Goal: Information Seeking & Learning: Learn about a topic

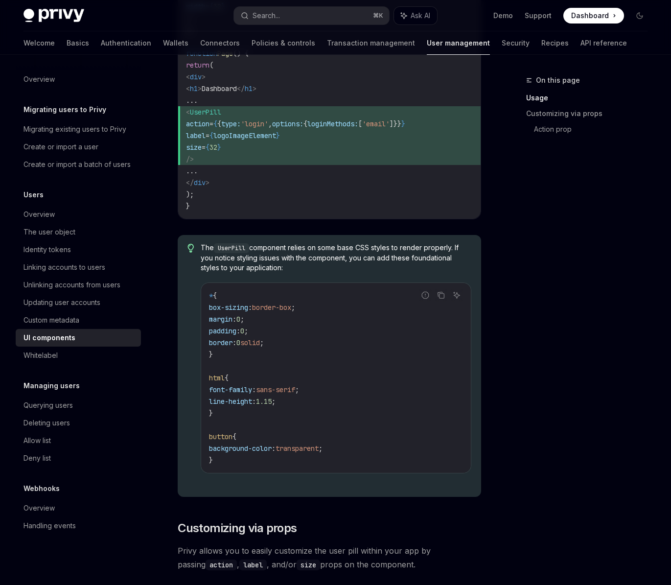
scroll to position [1155, 0]
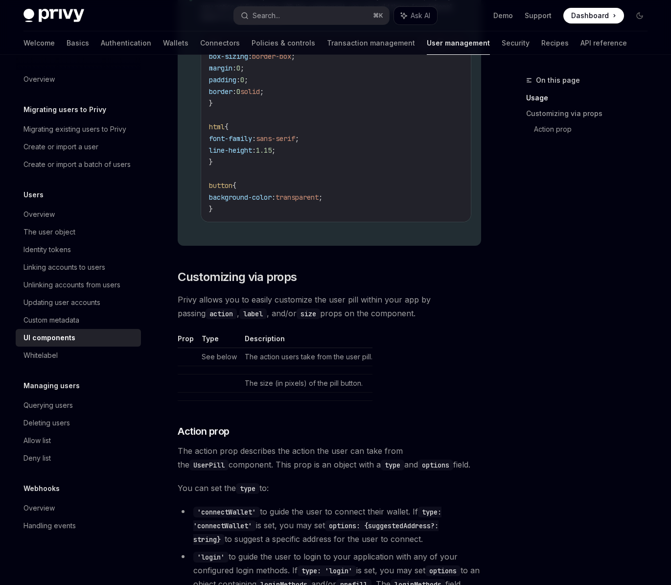
click at [581, 339] on div "On this page Usage Customizing via props Action prop" at bounding box center [580, 329] width 149 height 510
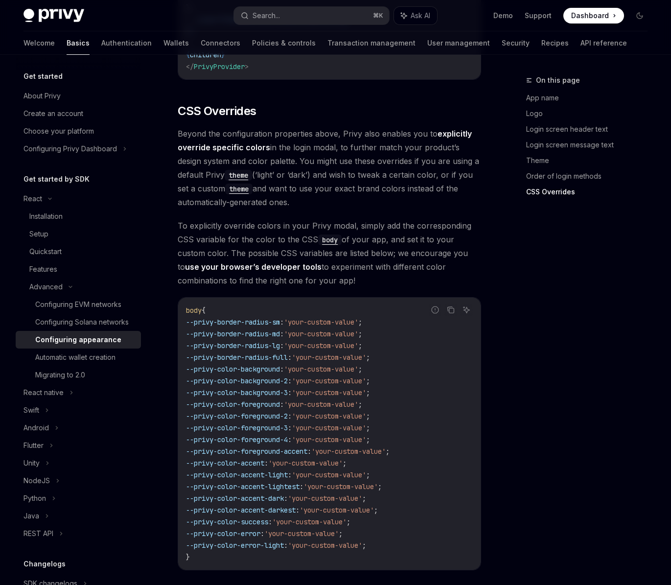
scroll to position [2384, 0]
drag, startPoint x: 223, startPoint y: 293, endPoint x: 290, endPoint y: 292, distance: 67.0
click at [280, 317] on span "--privy-border-radius-sm" at bounding box center [233, 321] width 94 height 9
copy span "rivy-border-radius-s"
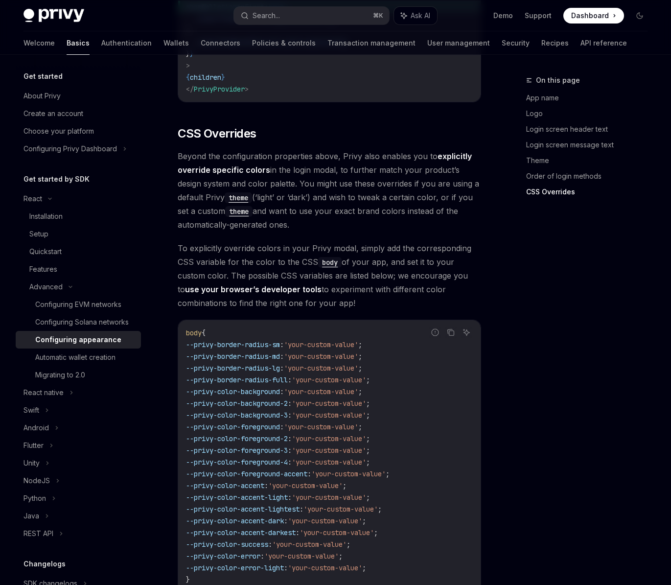
scroll to position [2485, 0]
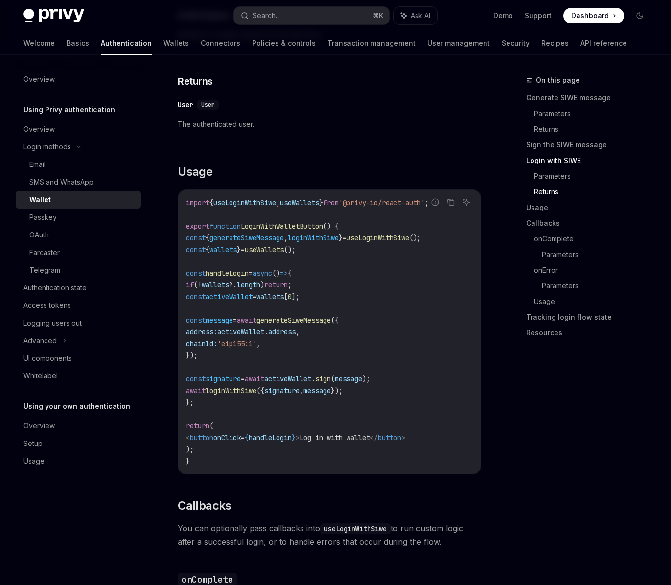
scroll to position [1124, 0]
